Goal: Task Accomplishment & Management: Manage account settings

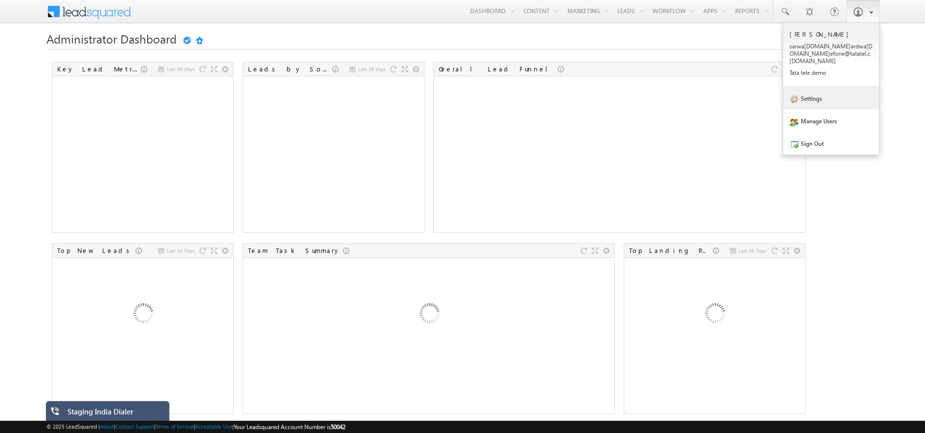
click at [820, 93] on link "Settings" at bounding box center [832, 98] width 96 height 23
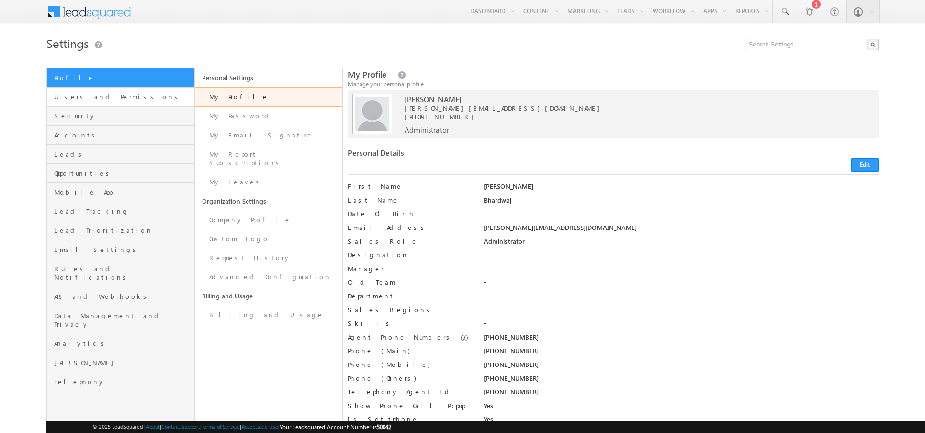
click at [114, 102] on link "Users and Permissions" at bounding box center [120, 97] width 147 height 19
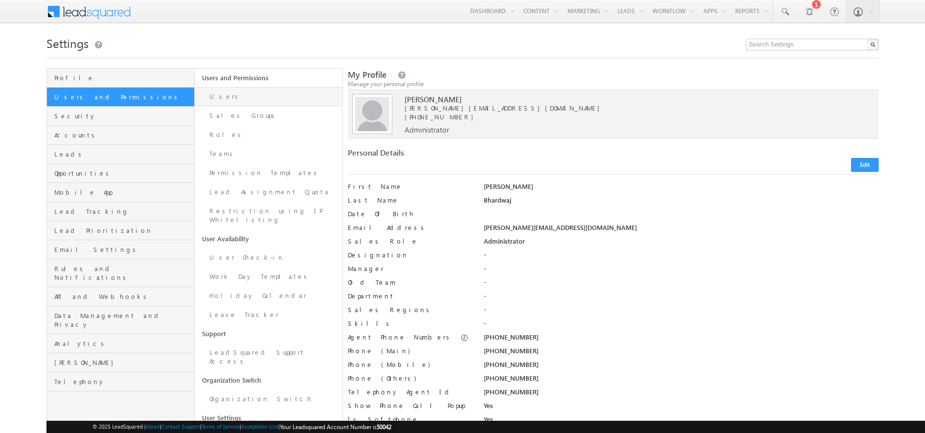
click at [248, 94] on link "Users" at bounding box center [269, 96] width 148 height 19
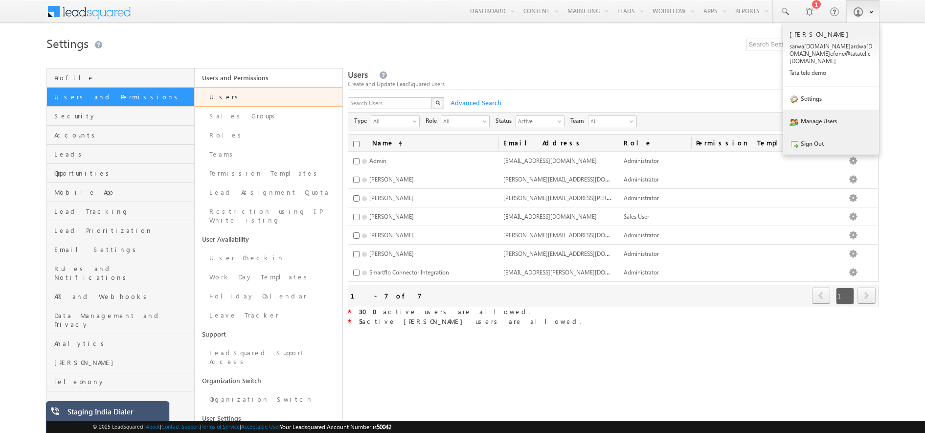
click at [814, 136] on link "Sign Out" at bounding box center [832, 143] width 96 height 23
